Goal: Navigation & Orientation: Find specific page/section

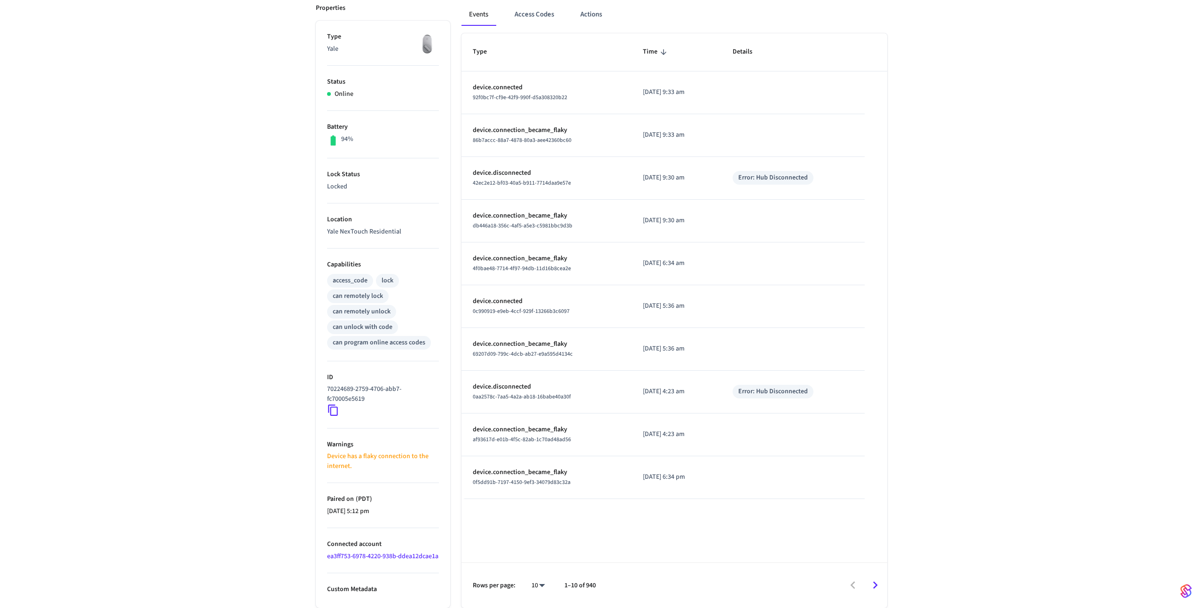
scroll to position [125, 0]
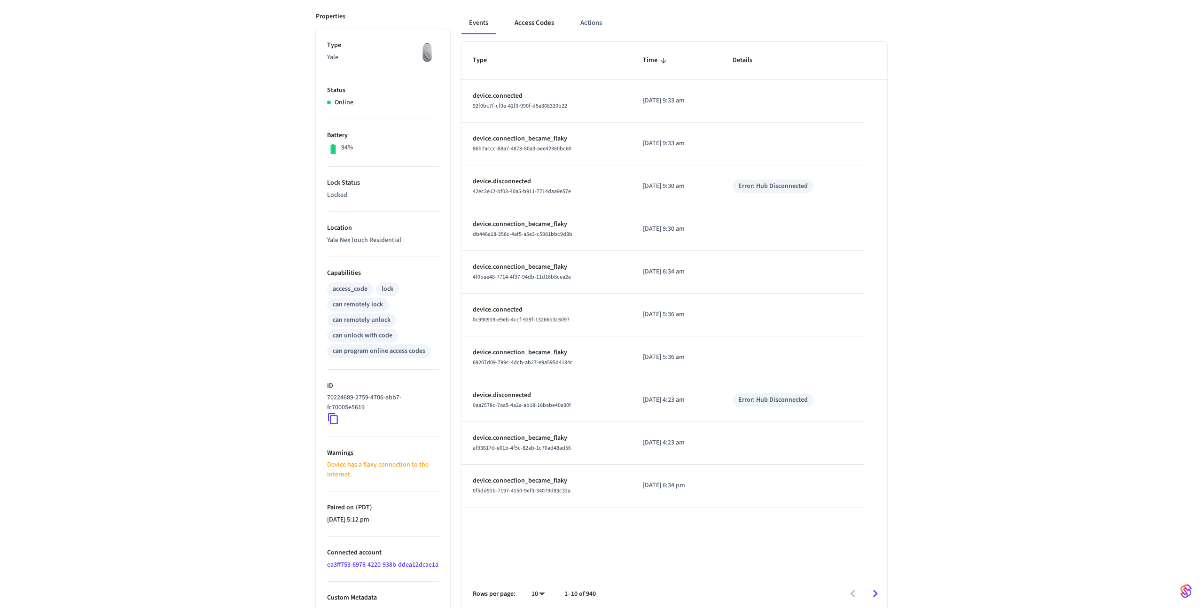
click at [531, 26] on button "Access Codes" at bounding box center [534, 23] width 54 height 23
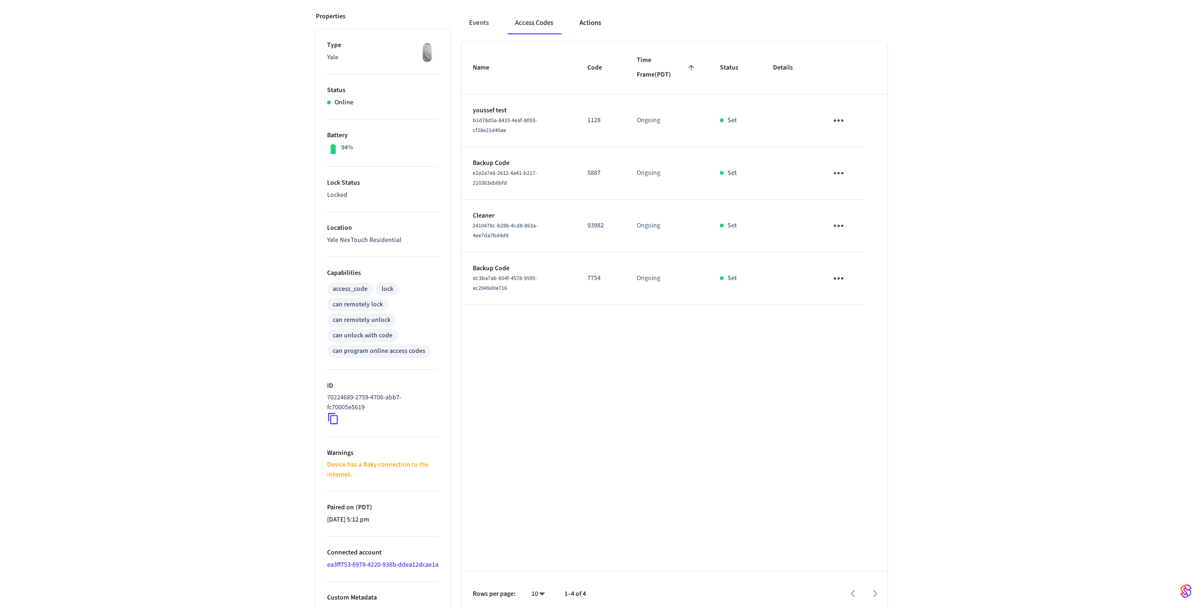
click at [573, 30] on button "Actions" at bounding box center [590, 23] width 37 height 23
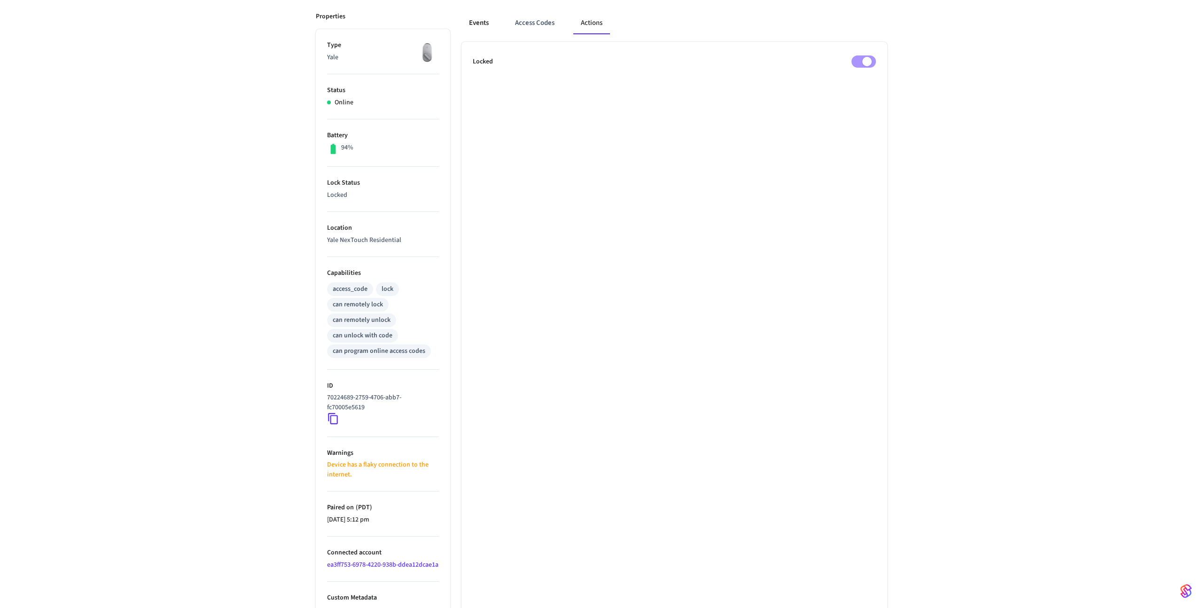
click at [487, 28] on button "Events" at bounding box center [478, 23] width 35 height 23
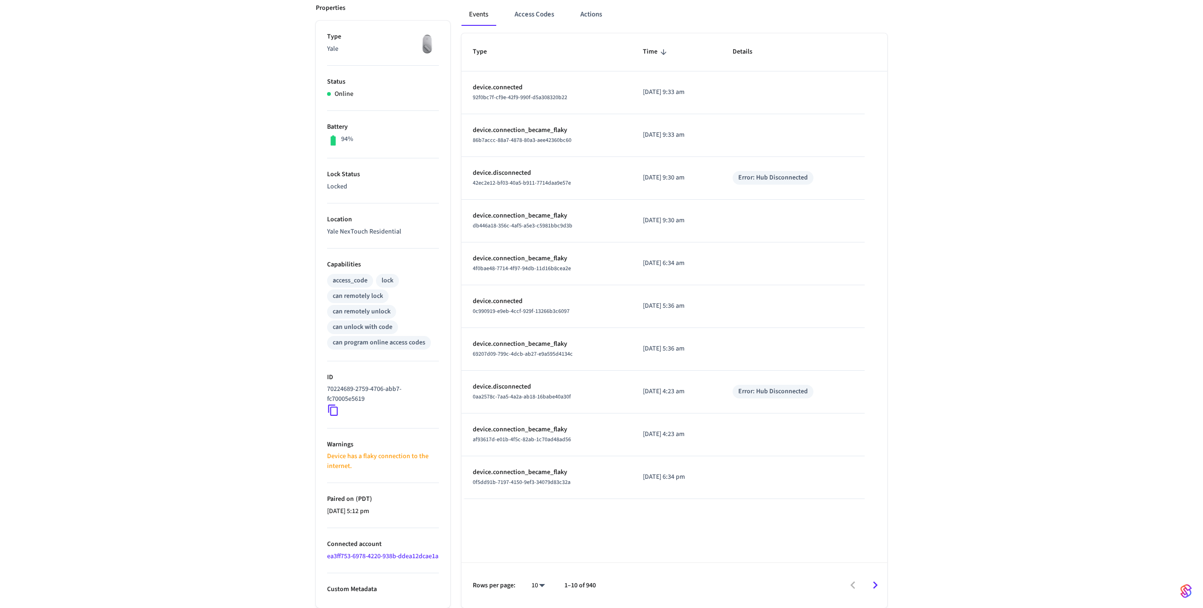
scroll to position [0, 0]
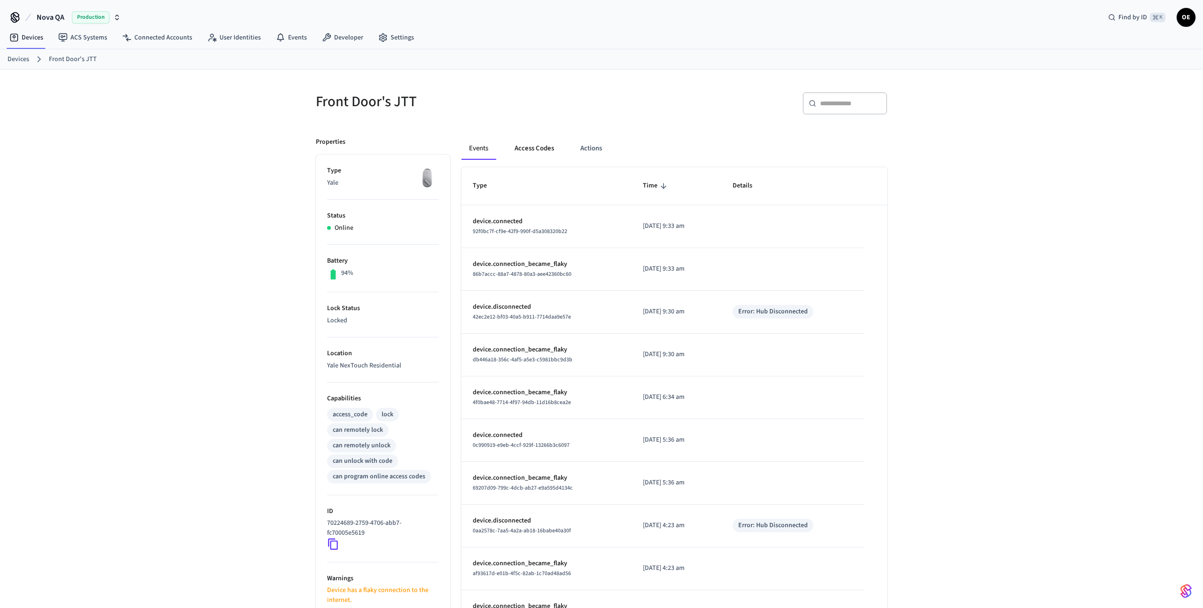
click at [526, 148] on button "Access Codes" at bounding box center [534, 148] width 54 height 23
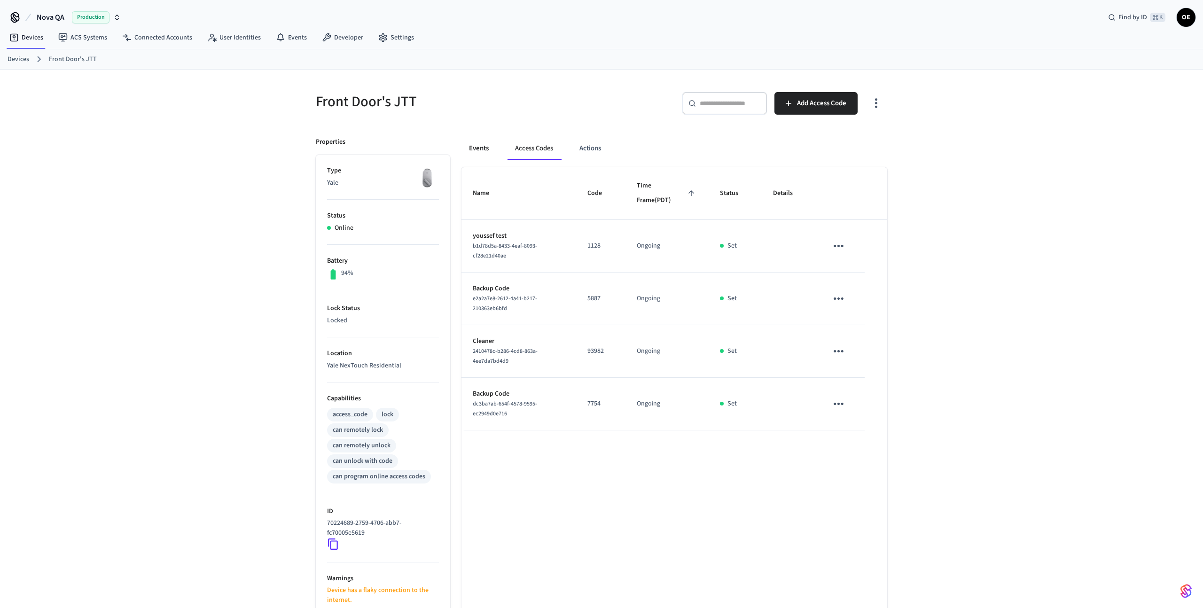
click at [470, 146] on button "Events" at bounding box center [478, 148] width 35 height 23
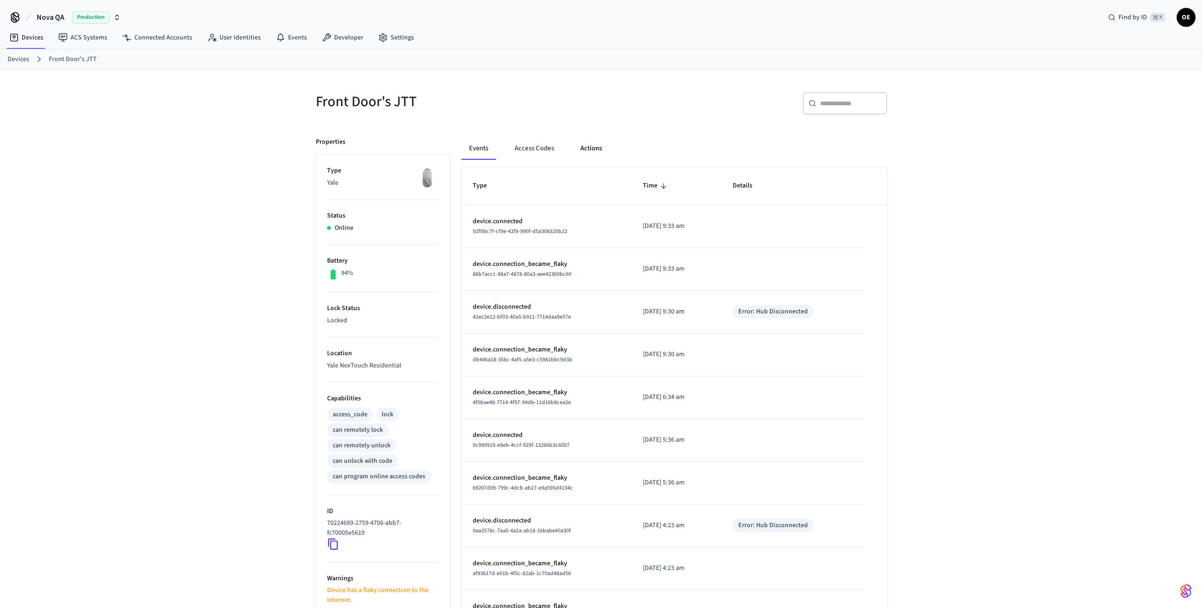
click at [574, 150] on button "Actions" at bounding box center [591, 148] width 37 height 23
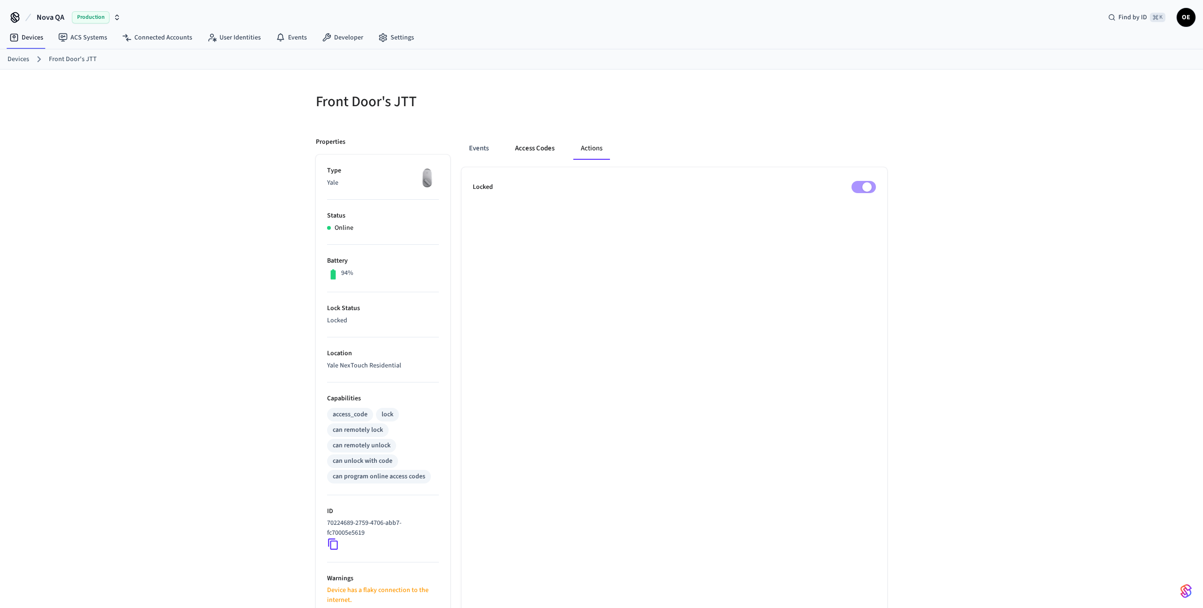
click at [508, 149] on button "Access Codes" at bounding box center [534, 148] width 54 height 23
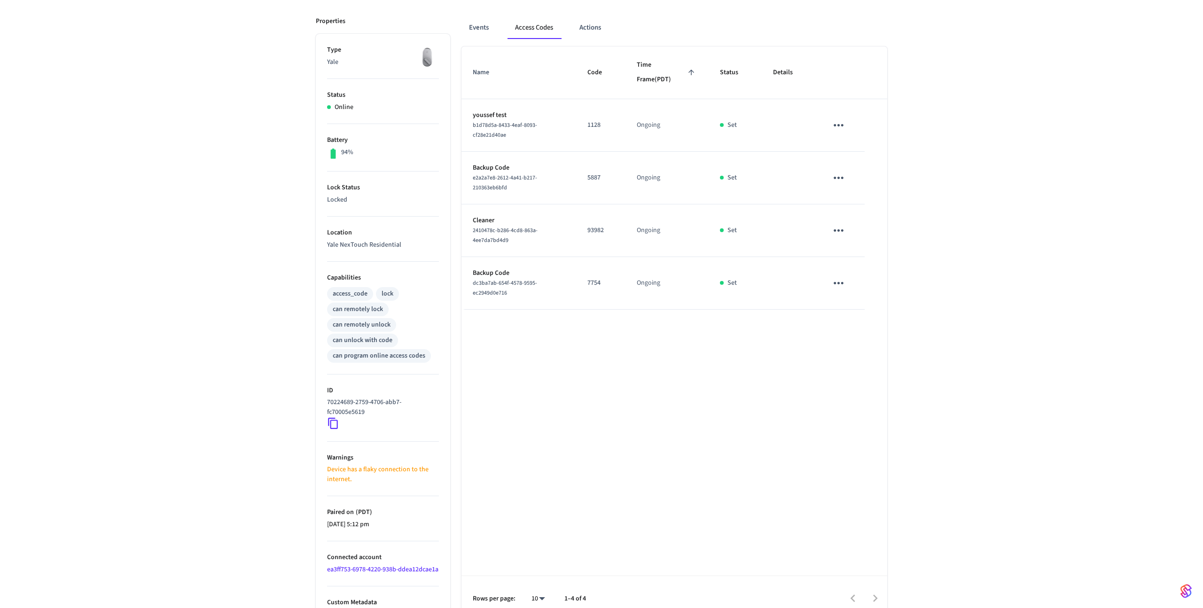
scroll to position [144, 0]
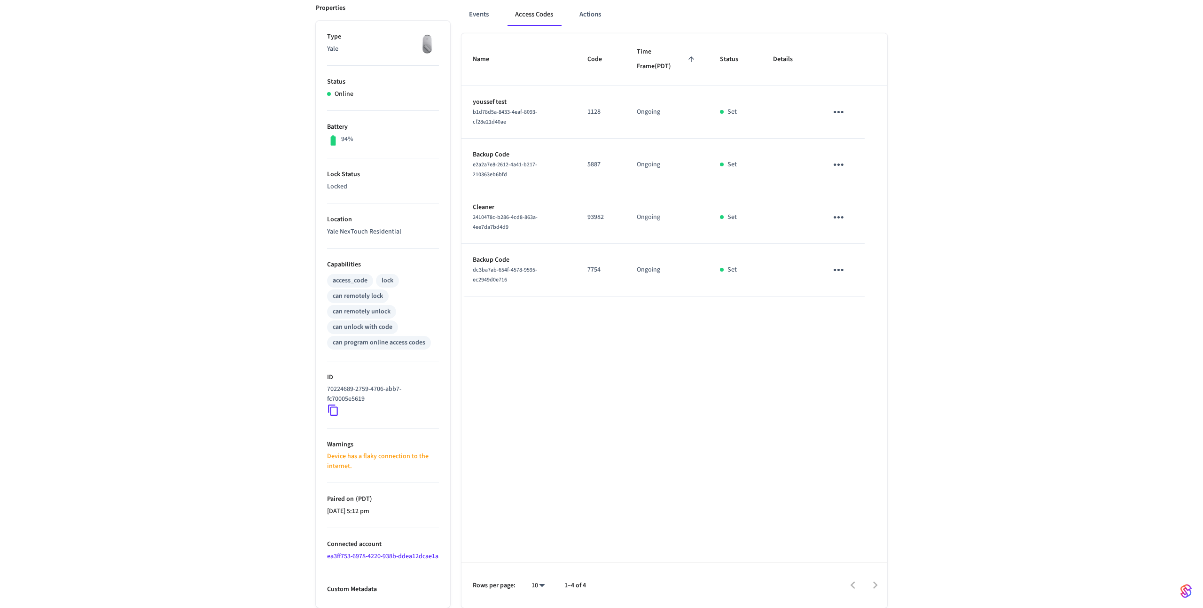
click at [339, 400] on div "70224689-2759-4706-abb7-fc70005e5619" at bounding box center [383, 400] width 112 height 32
click at [335, 404] on icon at bounding box center [333, 410] width 12 height 12
click at [332, 404] on icon at bounding box center [333, 410] width 12 height 12
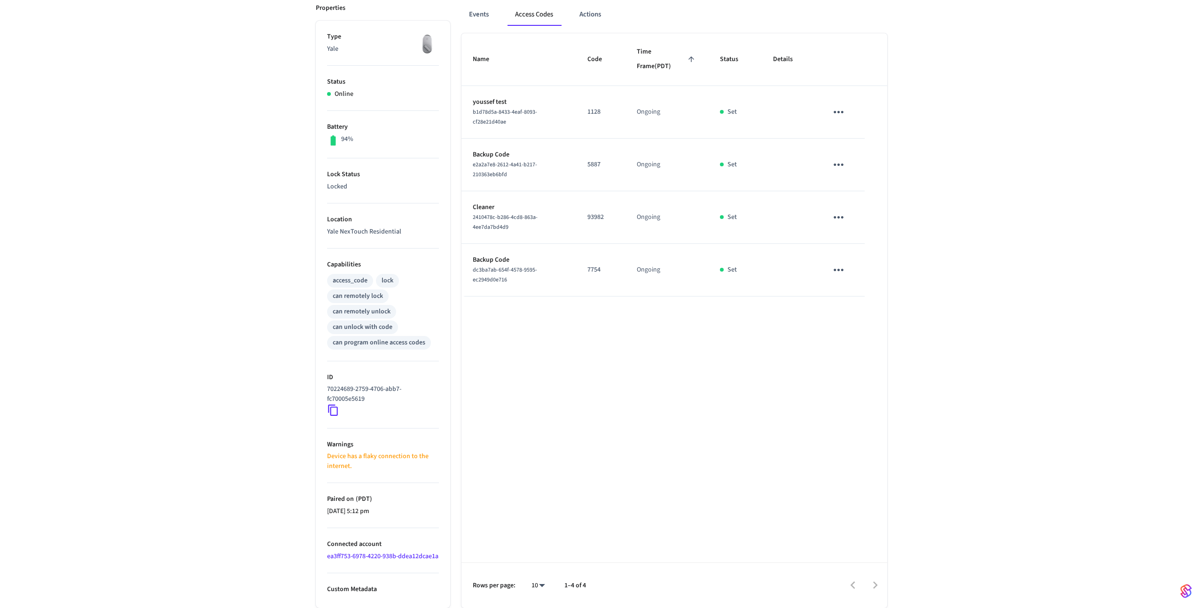
click at [202, 256] on div "Front Door's JTT ​ ​ Add Access Code Properties Type Yale Status Online Battery…" at bounding box center [601, 272] width 1203 height 672
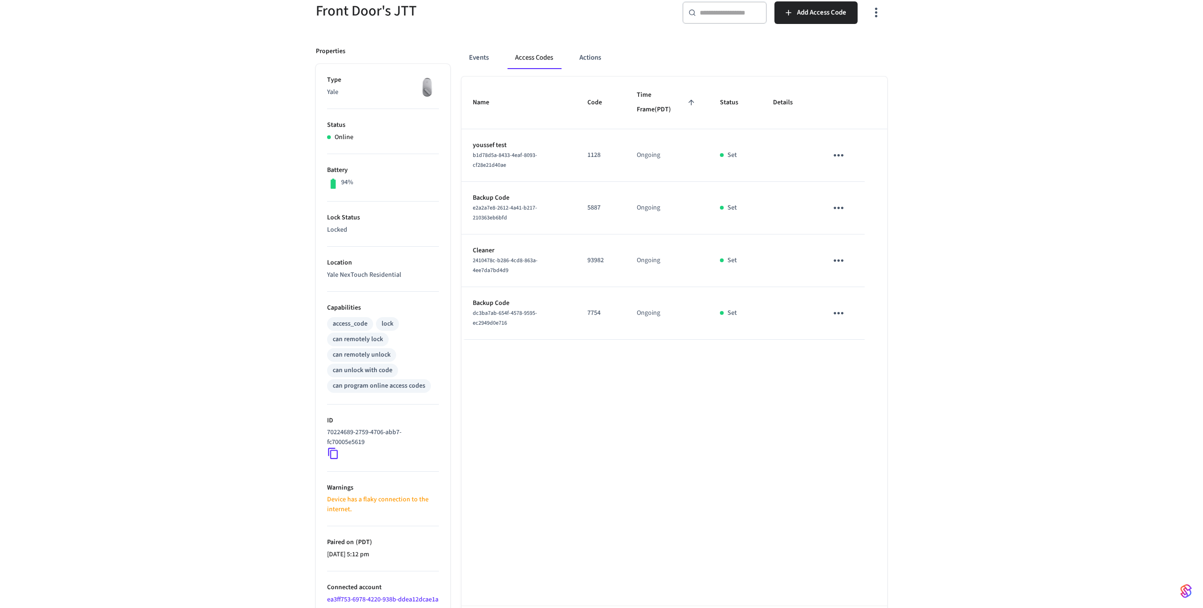
scroll to position [0, 0]
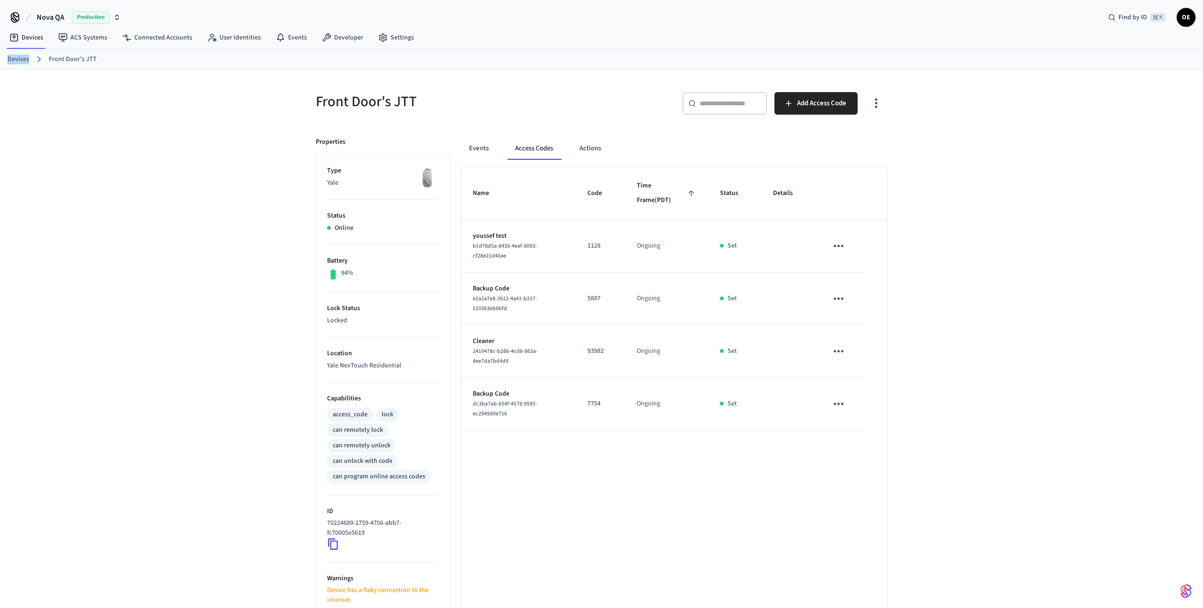
click at [21, 60] on link "Devices" at bounding box center [19, 59] width 22 height 10
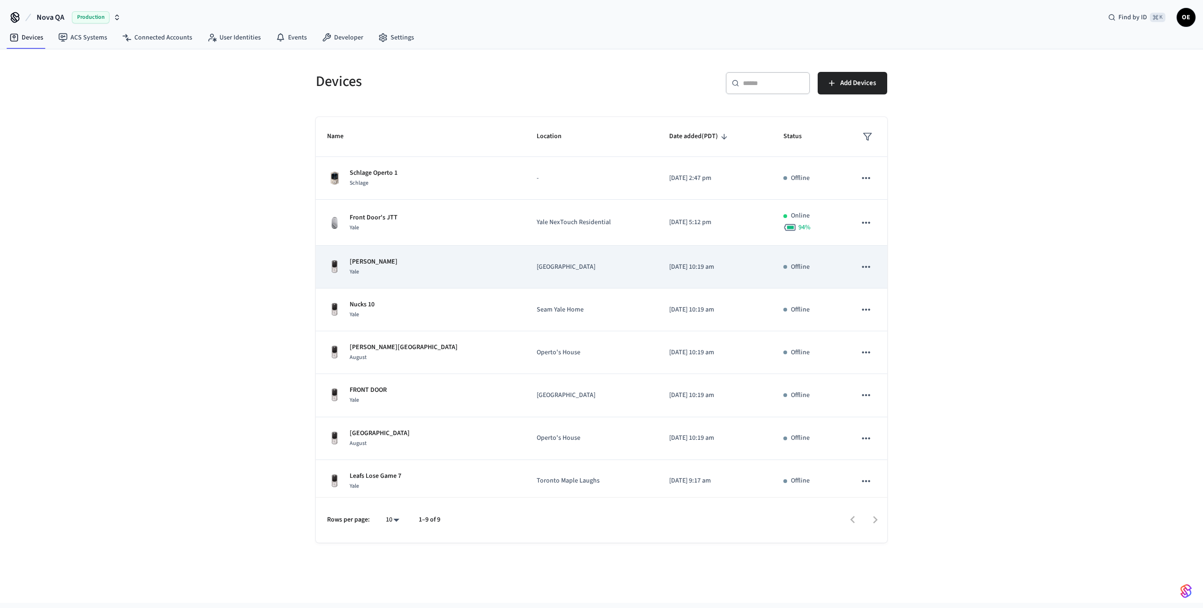
click at [375, 263] on p "[PERSON_NAME]" at bounding box center [374, 262] width 48 height 10
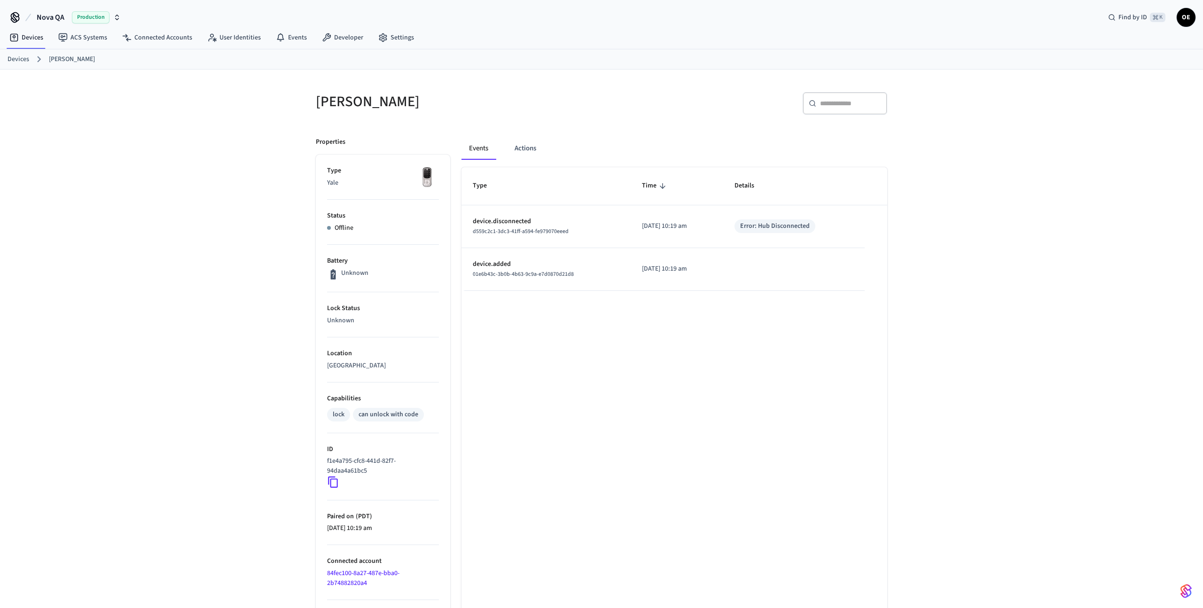
click at [334, 484] on icon at bounding box center [333, 482] width 12 height 12
drag, startPoint x: 334, startPoint y: 484, endPoint x: 170, endPoint y: 466, distance: 165.0
click at [334, 484] on icon at bounding box center [333, 482] width 12 height 12
click at [336, 482] on icon at bounding box center [333, 482] width 12 height 12
